Goal: Find specific page/section: Find specific page/section

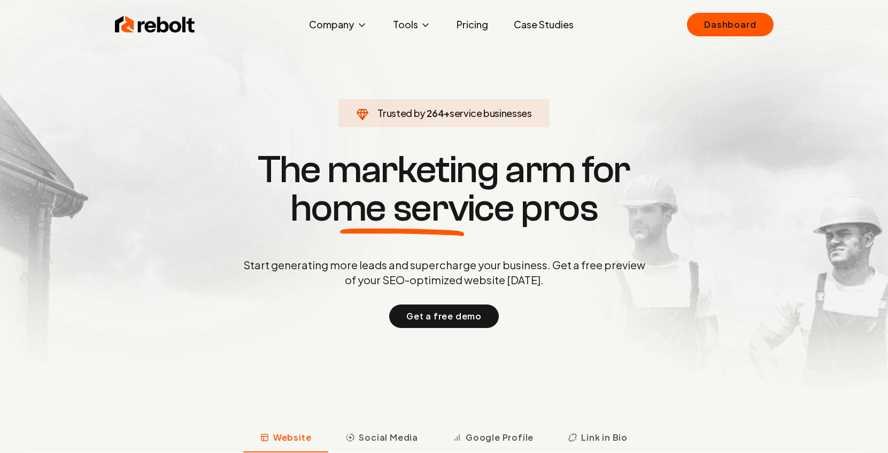
click at [733, 28] on link "Dashboard" at bounding box center [730, 25] width 86 height 24
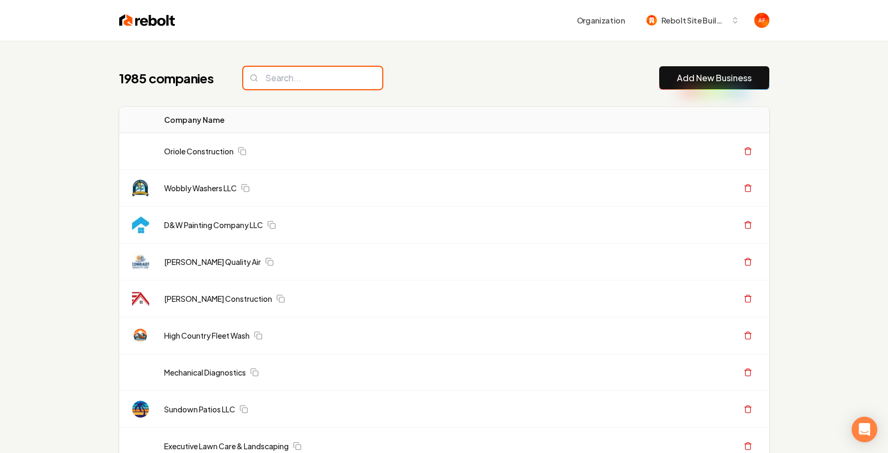
click at [319, 75] on input "search" at bounding box center [312, 78] width 139 height 22
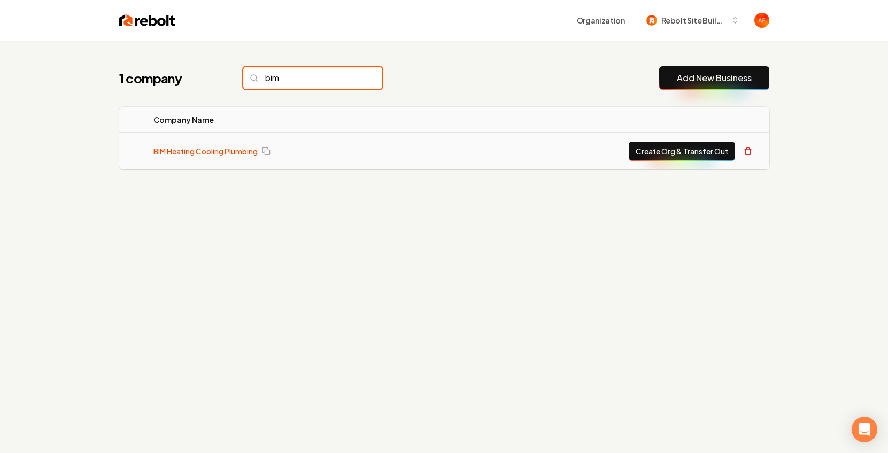
type input "bim"
click at [235, 153] on link "BIM Heating Cooling Plumbing" at bounding box center [205, 151] width 104 height 11
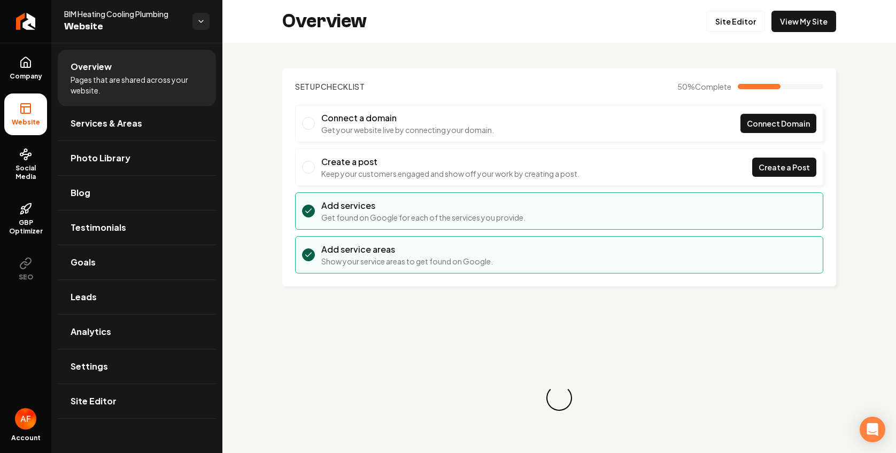
click at [822, 30] on link "View My Site" at bounding box center [803, 21] width 65 height 21
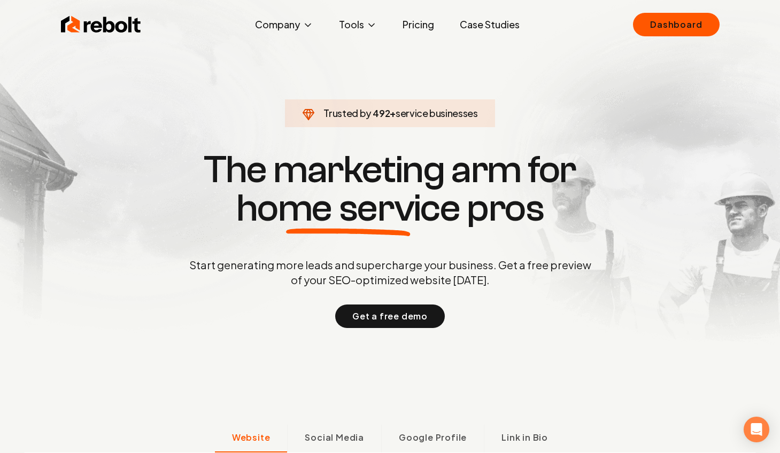
click at [498, 24] on link "Case Studies" at bounding box center [489, 24] width 77 height 21
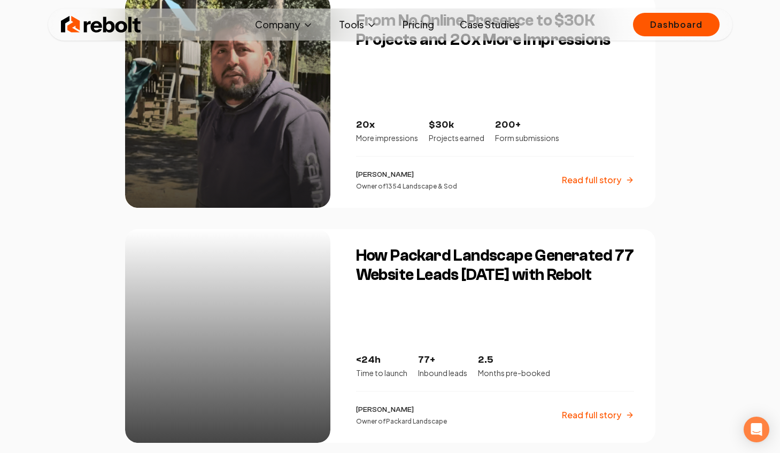
scroll to position [2045, 0]
